Goal: Task Accomplishment & Management: Manage account settings

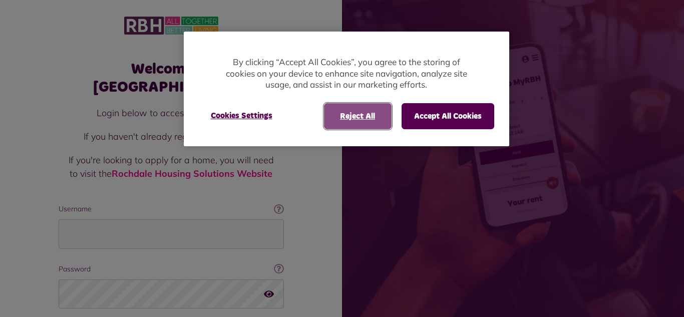
click at [366, 118] on button "Reject All" at bounding box center [358, 116] width 68 height 26
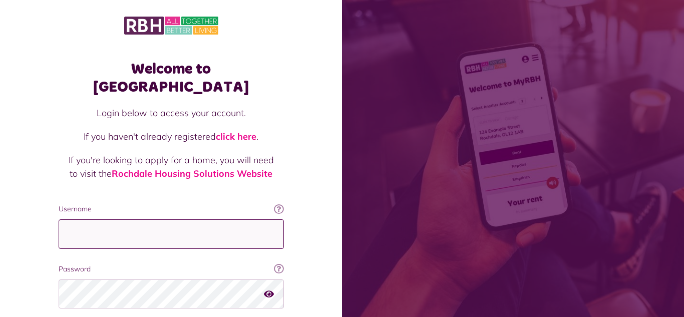
click at [254, 219] on input "Username" at bounding box center [171, 234] width 225 height 30
type input "**********"
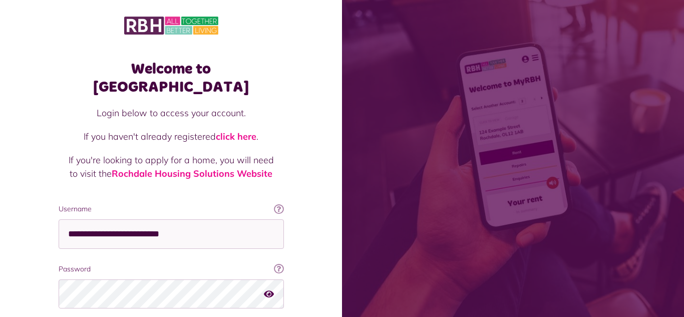
click at [33, 249] on div "Welcome to MyRBH Login below to access your account. If you haven't already reg…" at bounding box center [171, 201] width 342 height 403
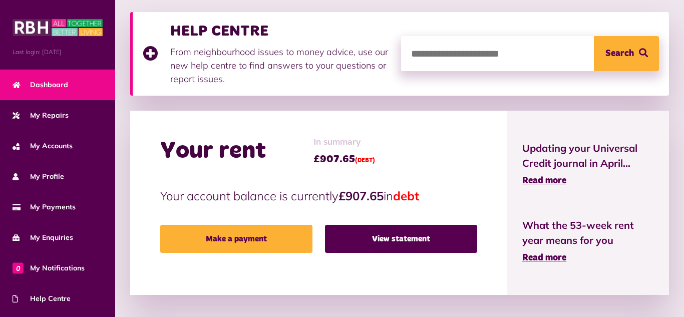
scroll to position [140, 0]
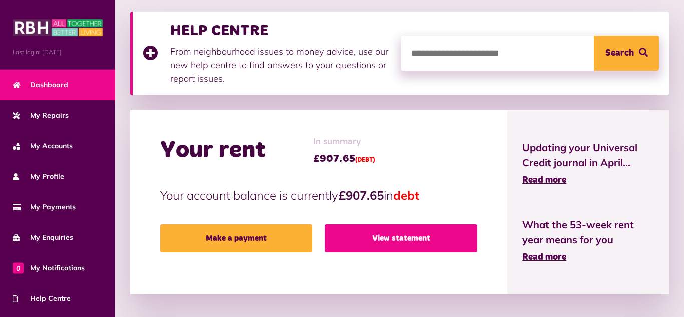
click at [389, 235] on link "View statement" at bounding box center [401, 238] width 152 height 28
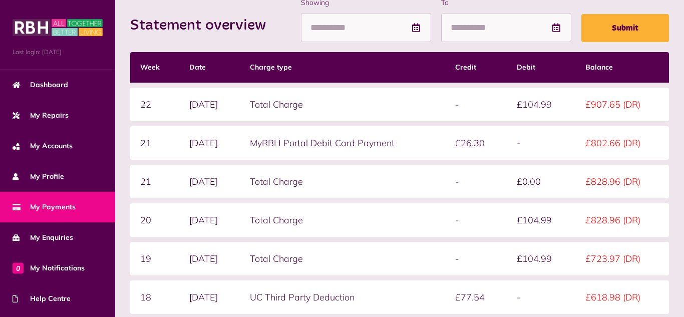
scroll to position [180, 0]
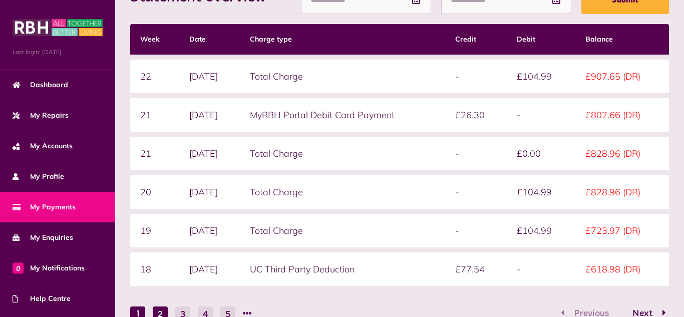
click at [154, 313] on button "2" at bounding box center [160, 313] width 15 height 15
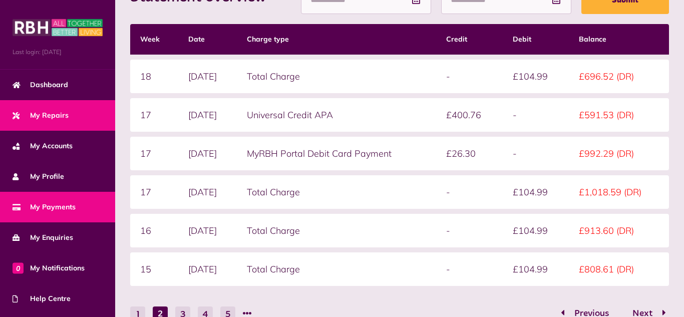
click at [37, 106] on link "My Repairs" at bounding box center [57, 115] width 115 height 31
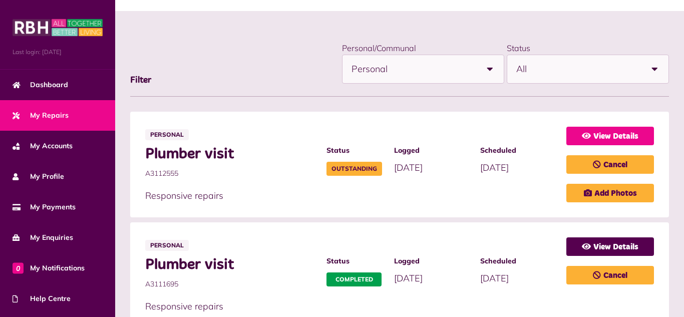
scroll to position [100, 0]
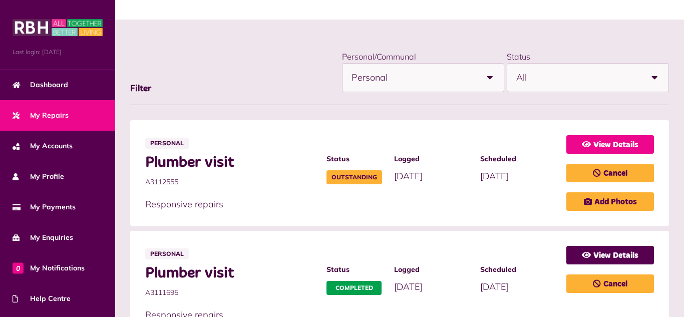
click at [640, 140] on link "View Details" at bounding box center [610, 144] width 88 height 19
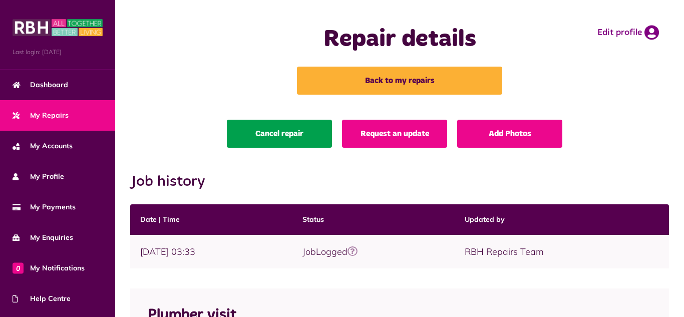
click at [258, 143] on link "Cancel repair" at bounding box center [279, 134] width 105 height 28
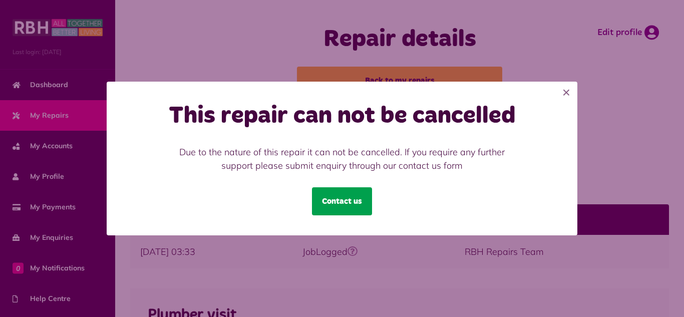
click at [342, 202] on link "Contact us" at bounding box center [342, 201] width 60 height 28
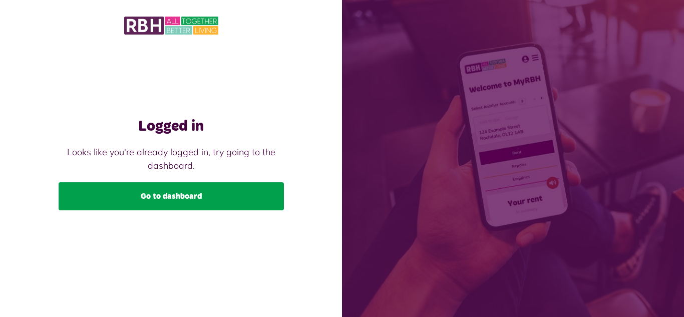
click at [91, 201] on link "Go to dashboard" at bounding box center [171, 196] width 225 height 28
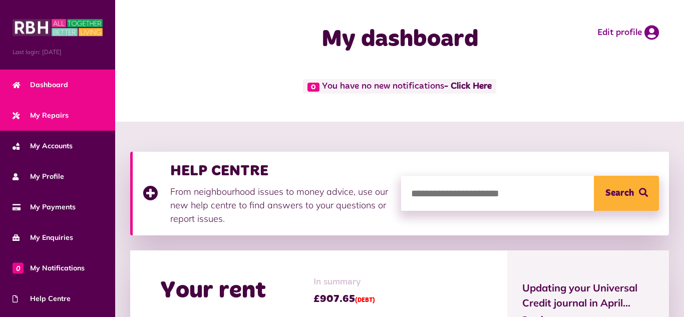
click at [75, 123] on link "My Repairs" at bounding box center [57, 115] width 115 height 31
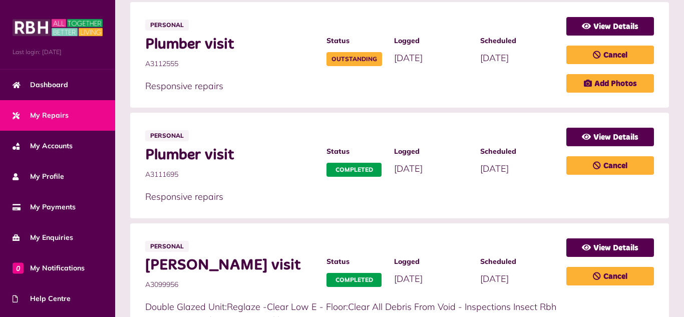
scroll to position [220, 0]
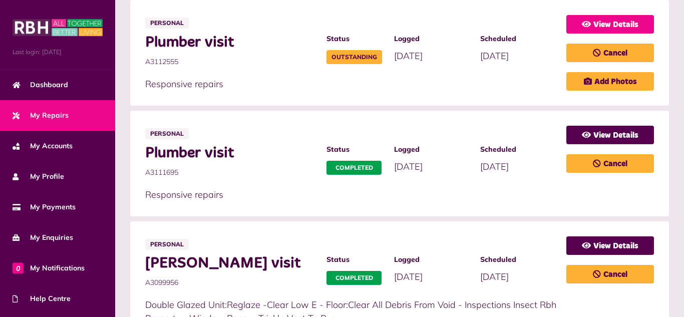
click at [592, 29] on link "View Details" at bounding box center [610, 24] width 88 height 19
